Goal: Use online tool/utility: Utilize a website feature to perform a specific function

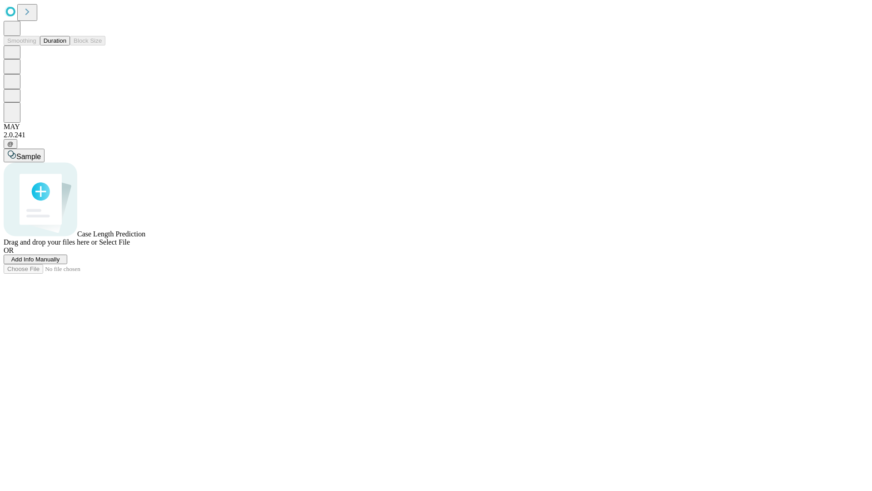
click at [66, 45] on button "Duration" at bounding box center [55, 41] width 30 height 10
click at [60, 263] on span "Add Info Manually" at bounding box center [35, 259] width 49 height 7
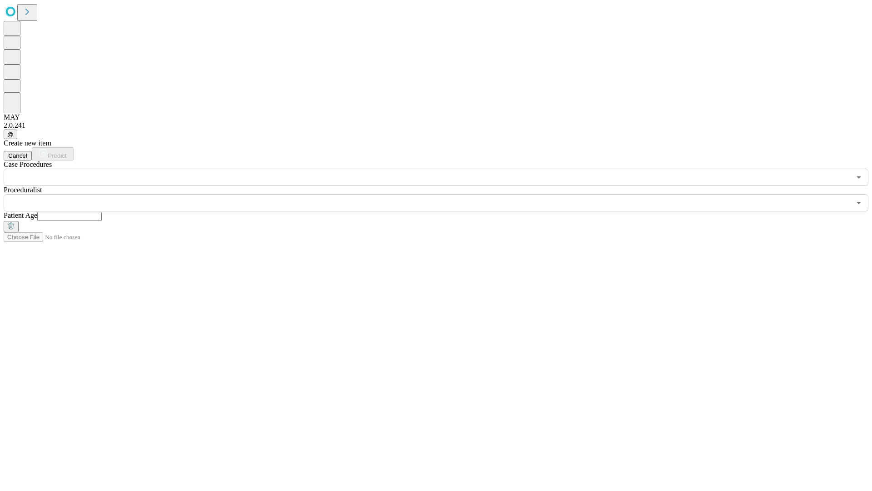
click at [102, 212] on input "text" at bounding box center [69, 216] width 65 height 9
type input "**"
click at [442, 194] on input "text" at bounding box center [427, 202] width 847 height 17
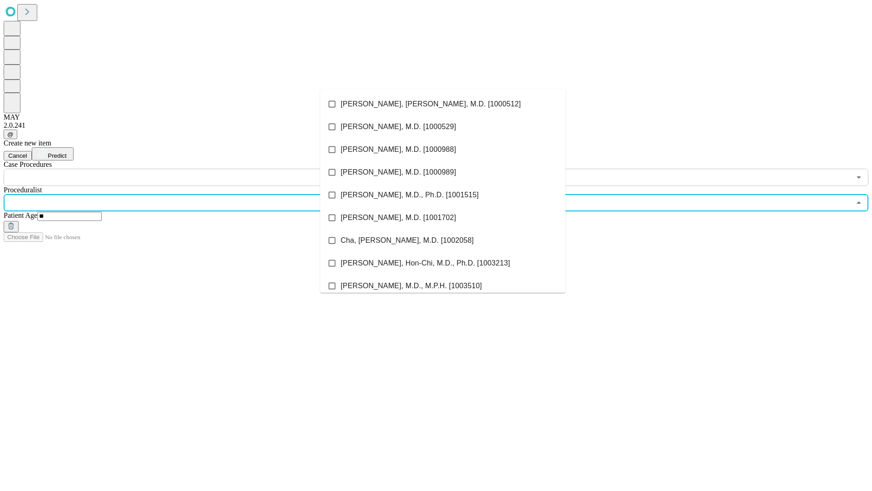
click at [443, 104] on li "[PERSON_NAME], [PERSON_NAME], M.D. [1000512]" at bounding box center [442, 104] width 245 height 23
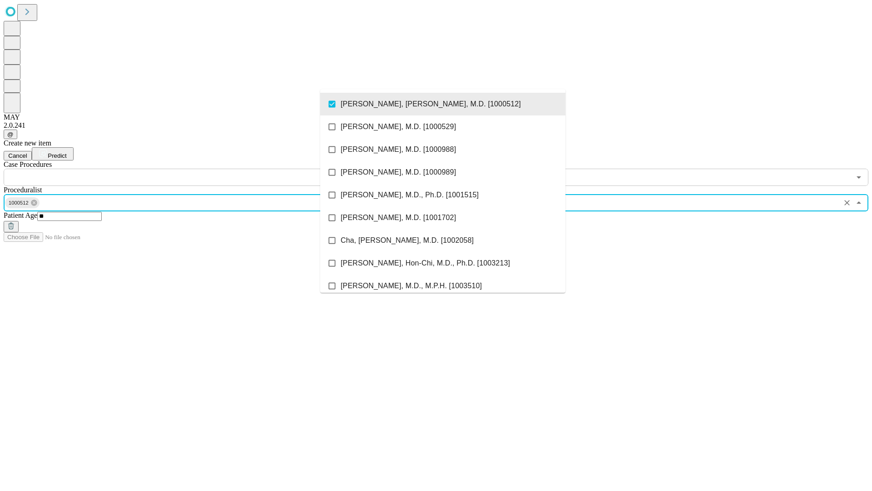
click at [191, 169] on input "text" at bounding box center [427, 177] width 847 height 17
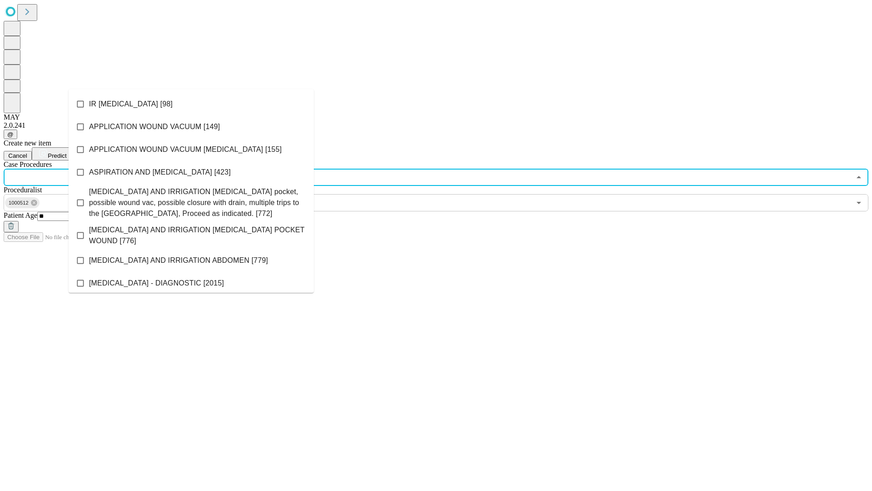
click at [191, 104] on li "IR [MEDICAL_DATA] [98]" at bounding box center [191, 104] width 245 height 23
click at [66, 152] on span "Predict" at bounding box center [57, 155] width 19 height 7
